Goal: Navigation & Orientation: Find specific page/section

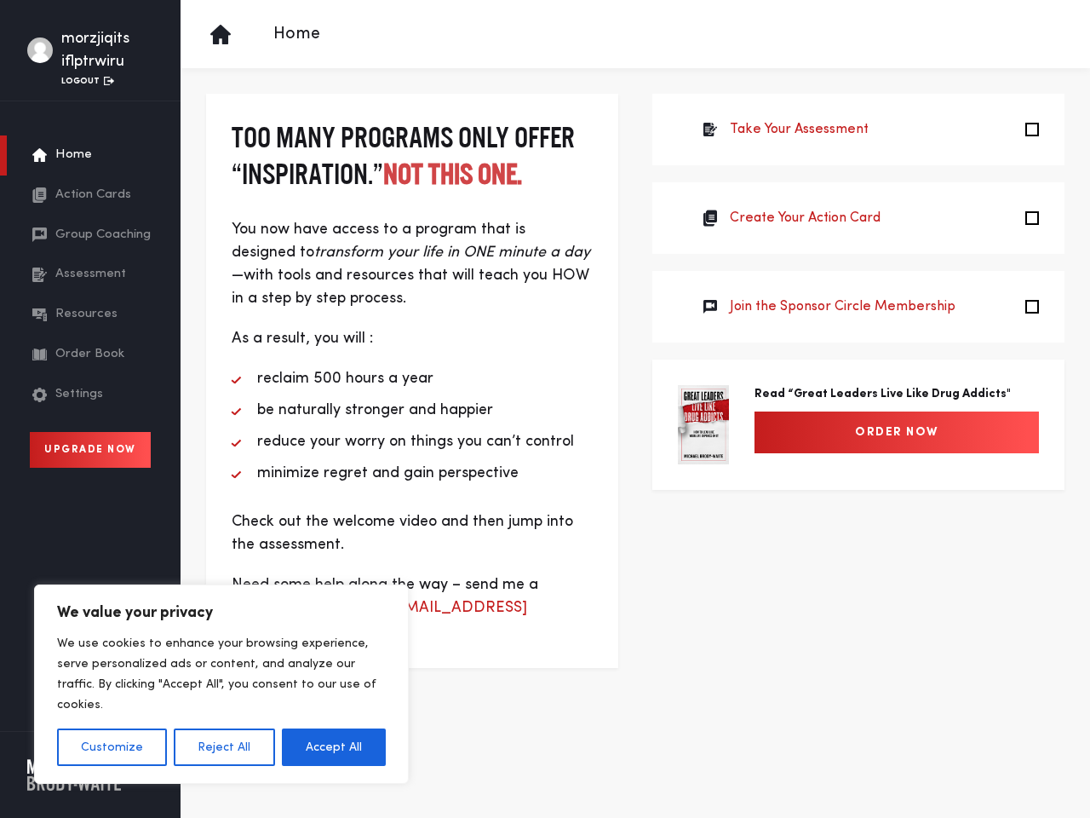
click at [545, 409] on li "be naturally stronger and happier" at bounding box center [412, 410] width 361 height 23
click at [112, 747] on button "Customize" at bounding box center [112, 746] width 110 height 37
click at [0, 0] on div at bounding box center [0, 0] width 0 height 0
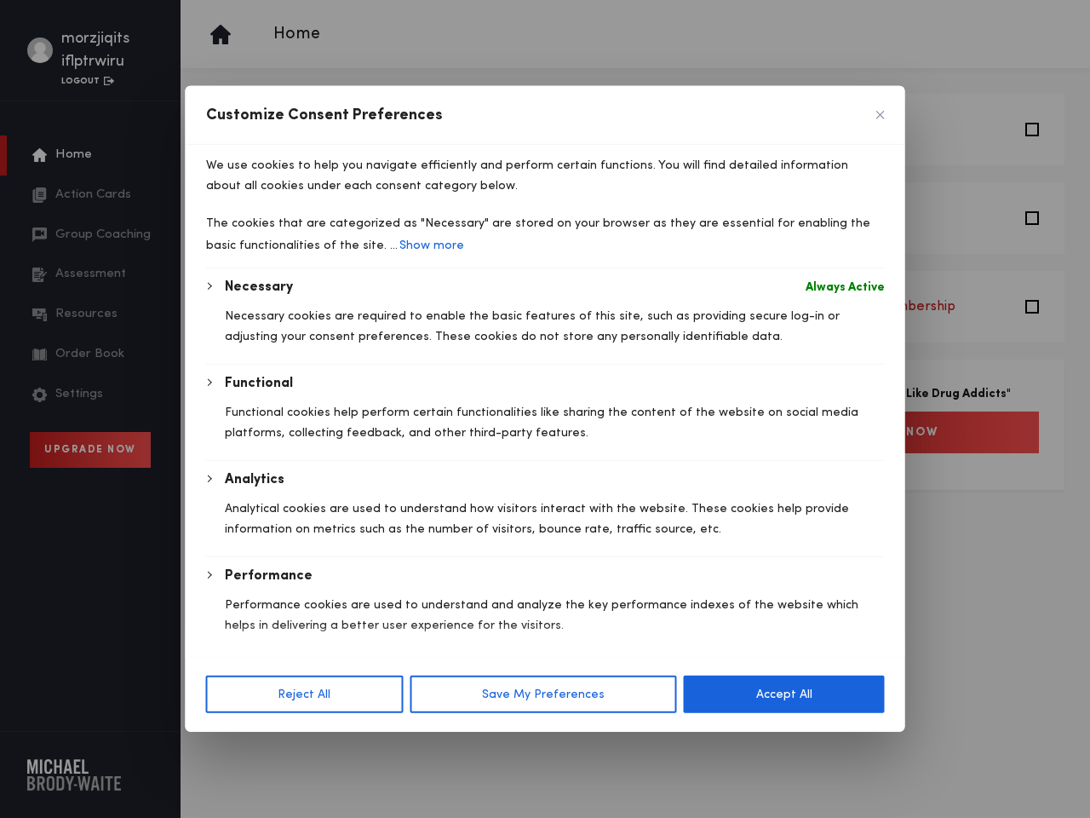
click at [334, 747] on body "We value your privacy We use cookies to enhance your browsing experience, serve…" at bounding box center [545, 409] width 1090 height 818
